Goal: Task Accomplishment & Management: Use online tool/utility

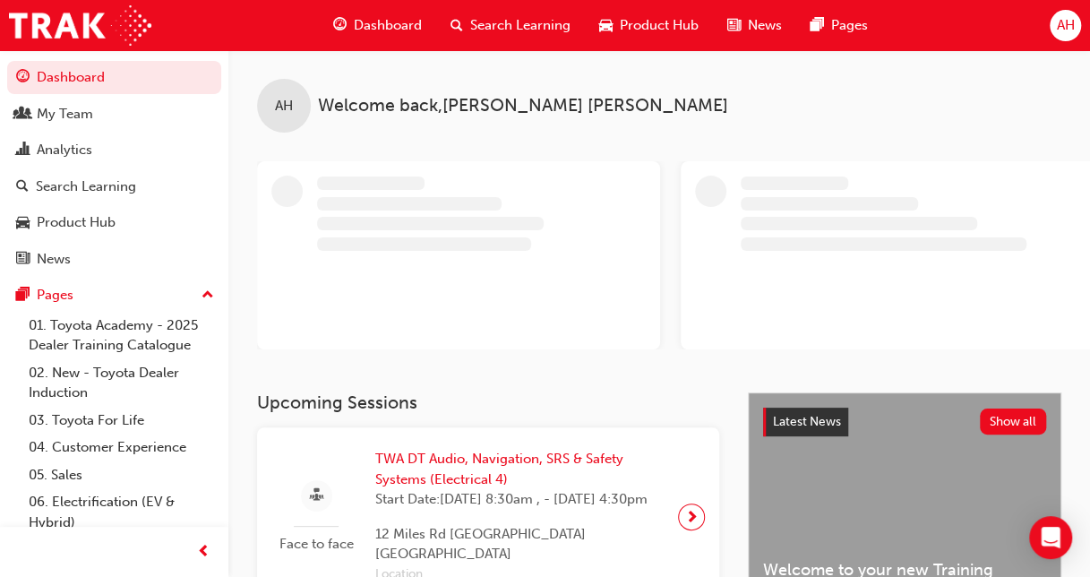
click at [93, 95] on button "Dashboard My Team Analytics Search Learning Product Hub News Pages" at bounding box center [114, 167] width 214 height 221
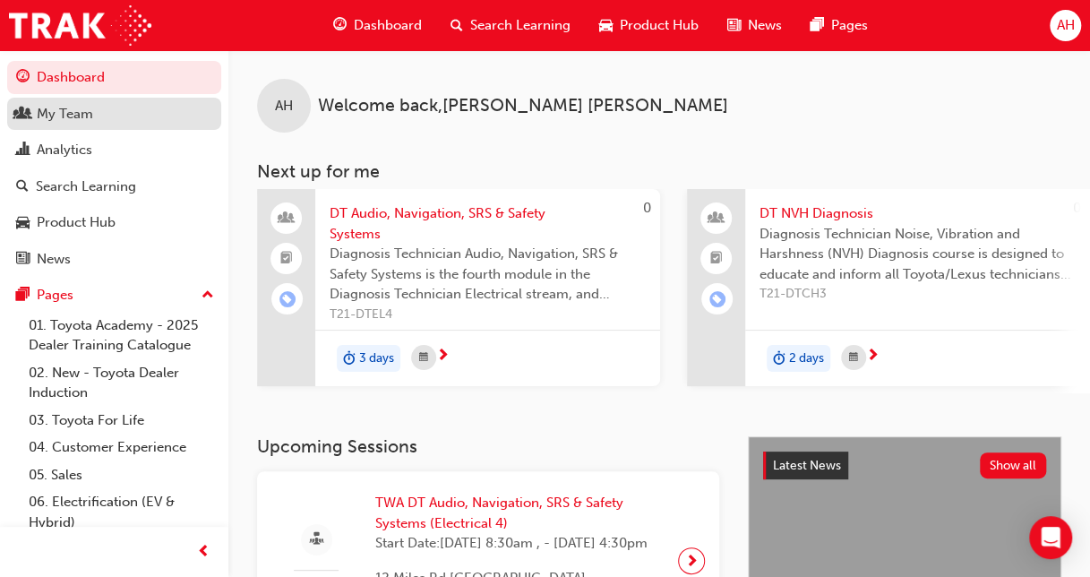
click at [93, 109] on div "My Team" at bounding box center [114, 114] width 196 height 22
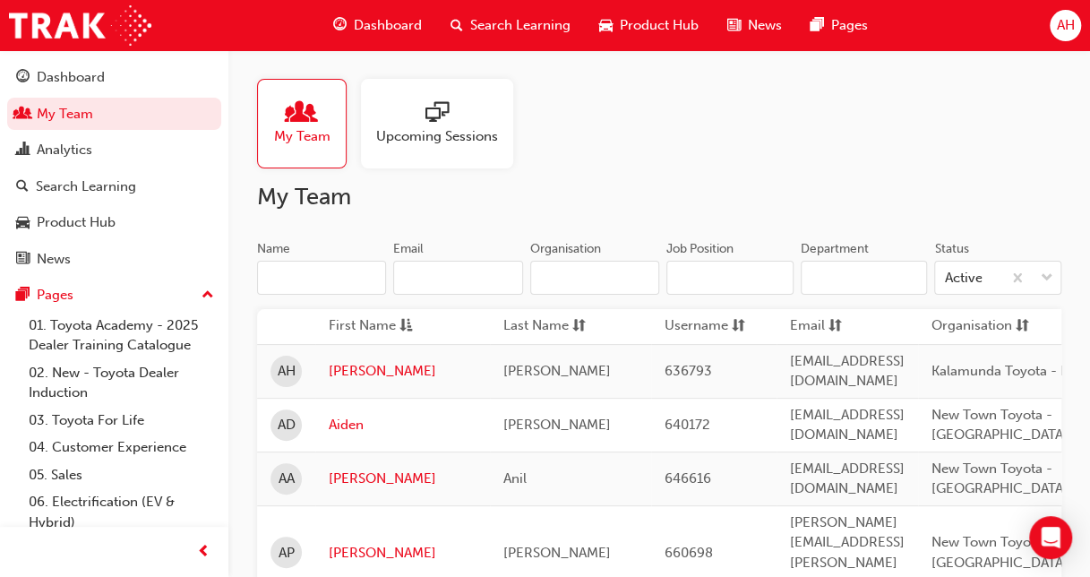
click at [329, 283] on input "Name" at bounding box center [321, 278] width 129 height 34
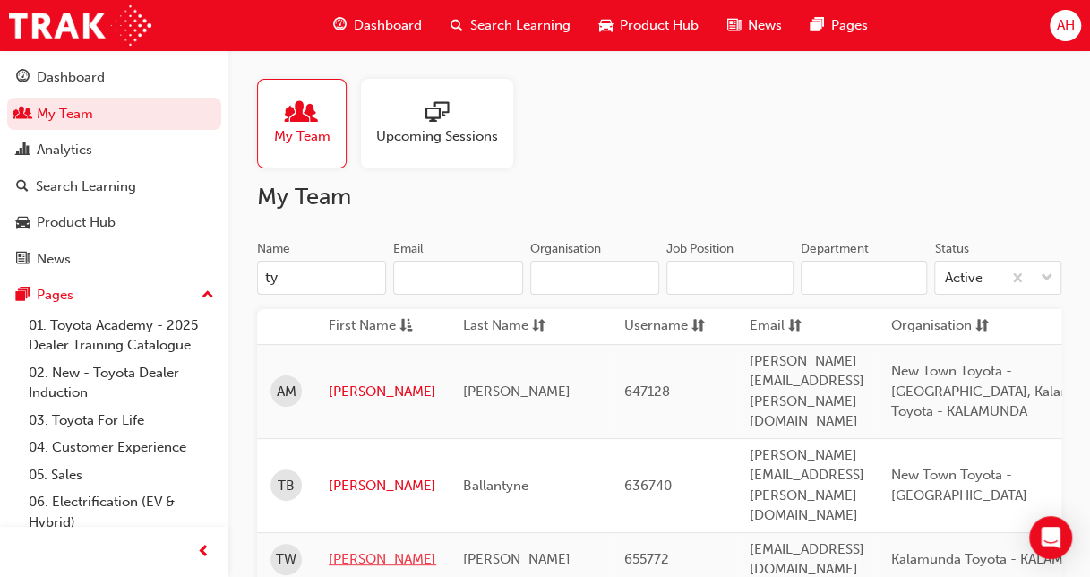
type input "ty"
click at [340, 549] on link "[PERSON_NAME]" at bounding box center [382, 559] width 107 height 21
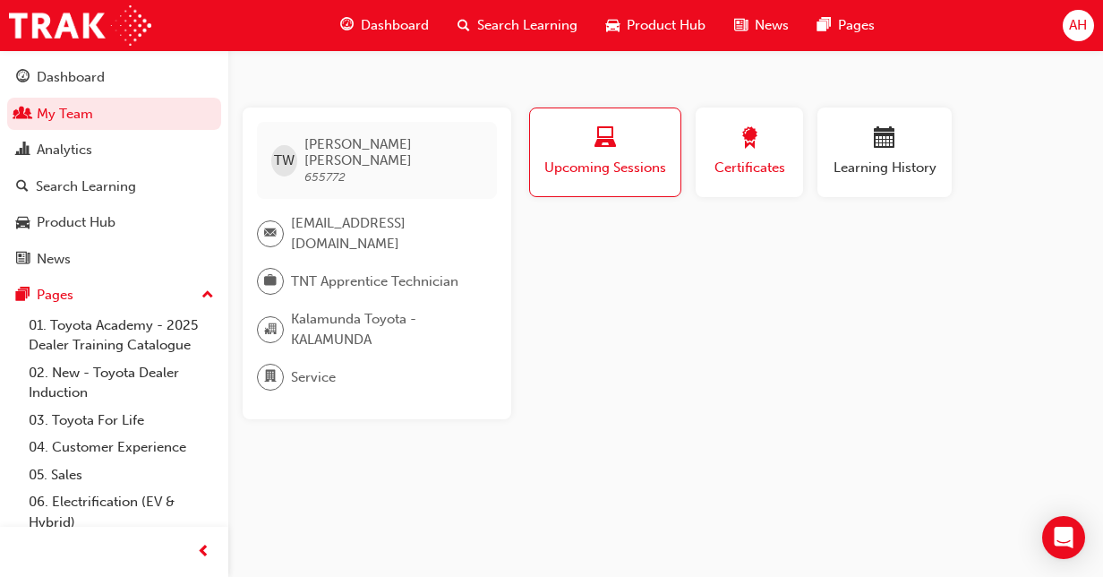
click at [747, 150] on span "award-icon" at bounding box center [749, 139] width 21 height 24
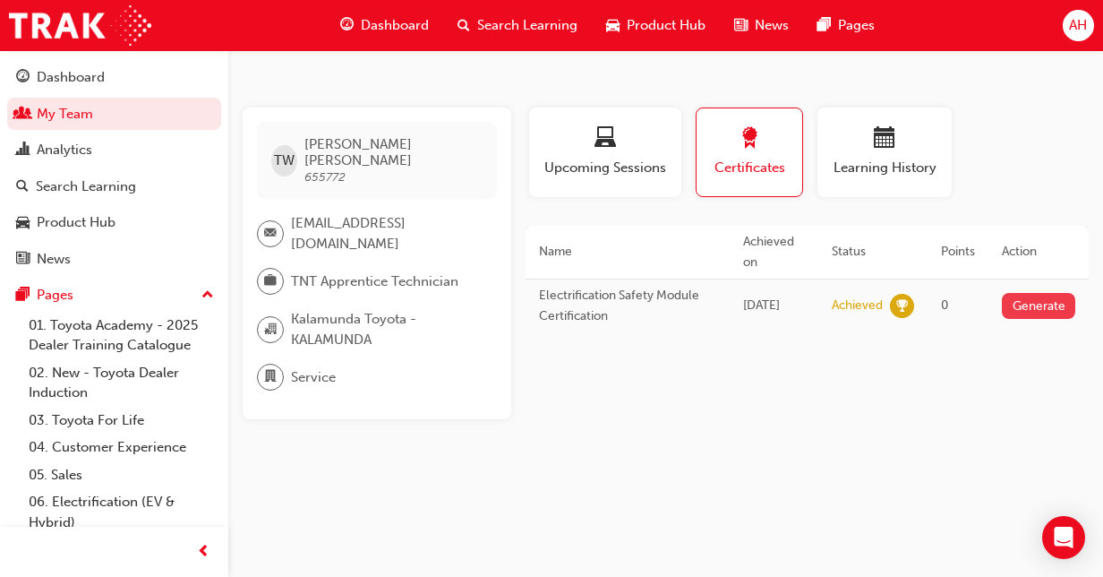
click at [1026, 304] on button "Generate" at bounding box center [1038, 306] width 73 height 26
click at [1018, 299] on link "Download PDF" at bounding box center [1030, 305] width 57 height 36
